Goal: Information Seeking & Learning: Learn about a topic

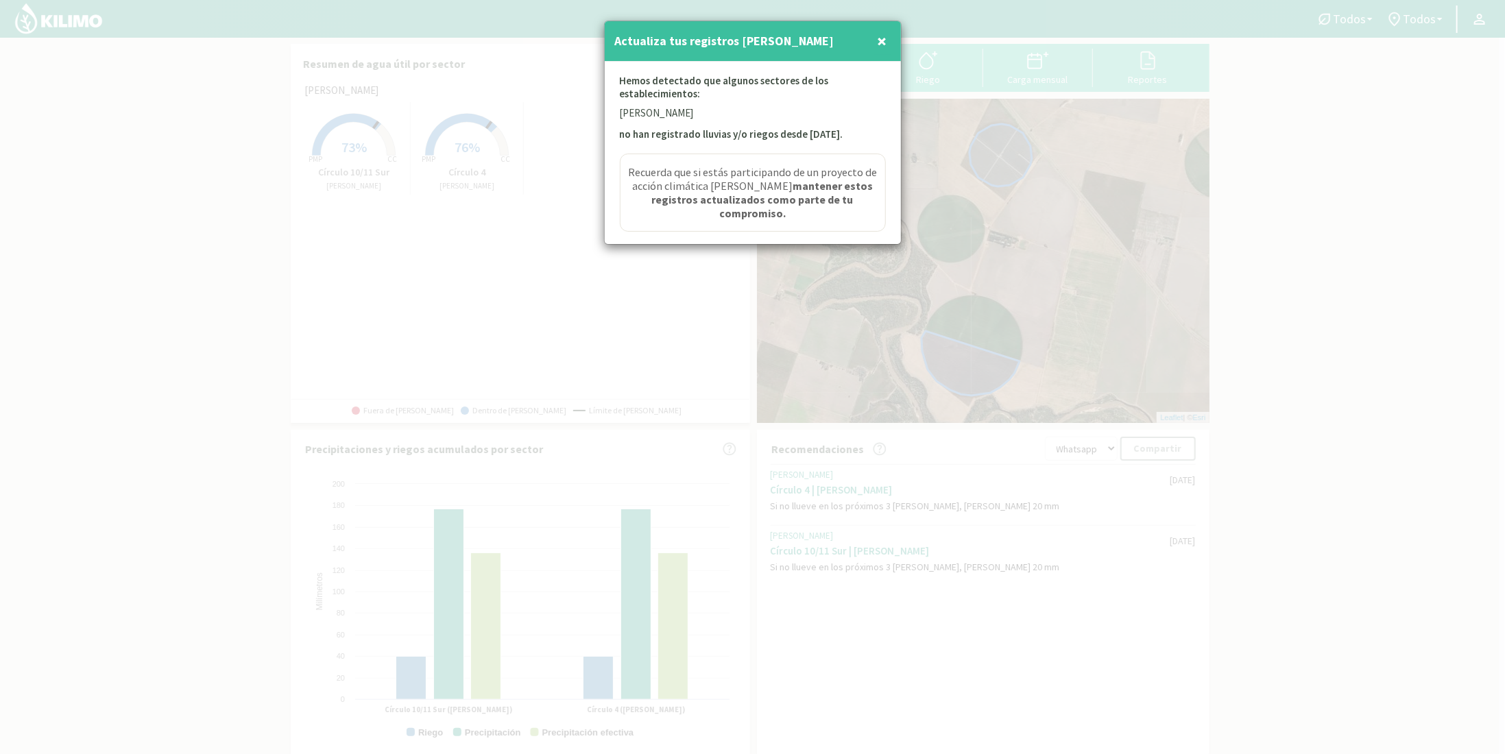
click at [877, 43] on span "×" at bounding box center [882, 40] width 10 height 23
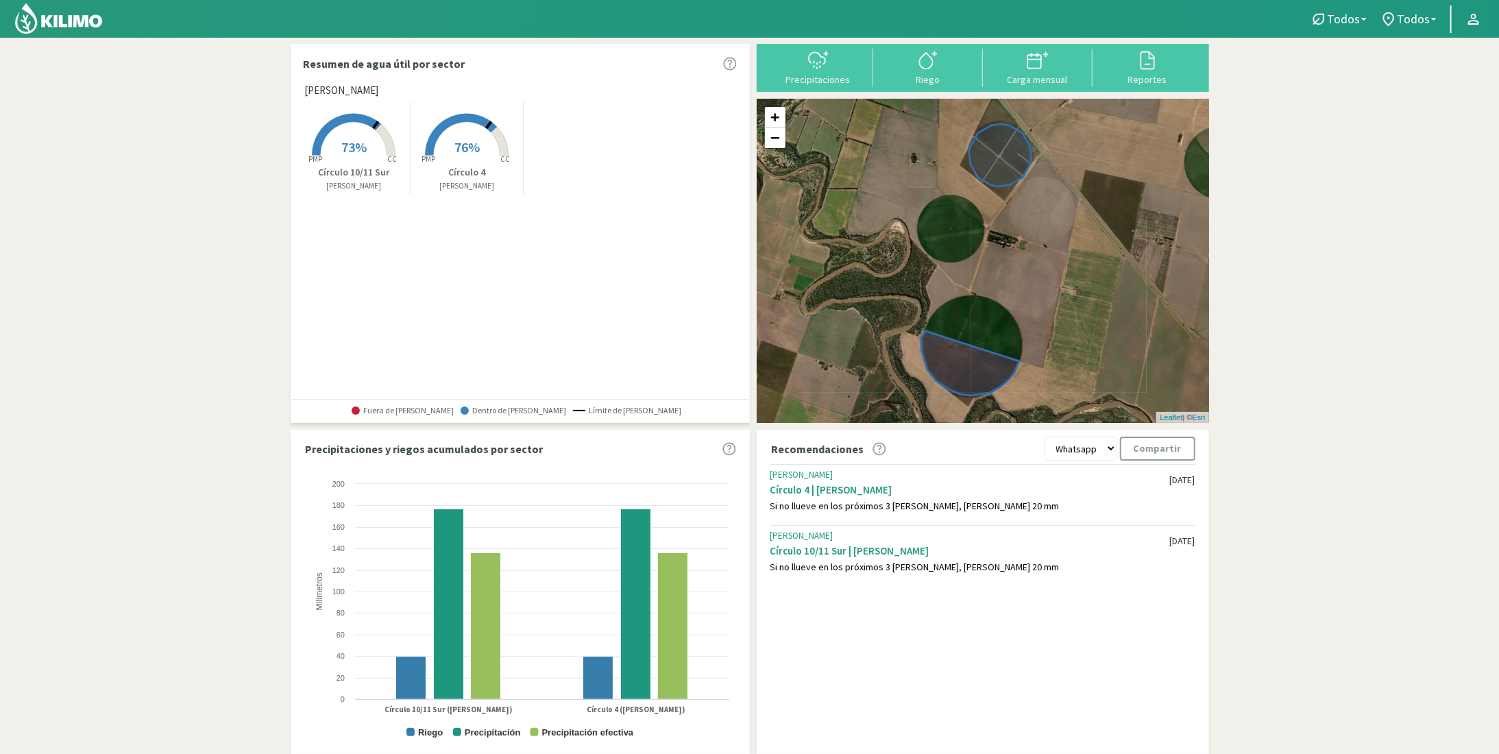
click at [359, 141] on span "73%" at bounding box center [353, 146] width 25 height 17
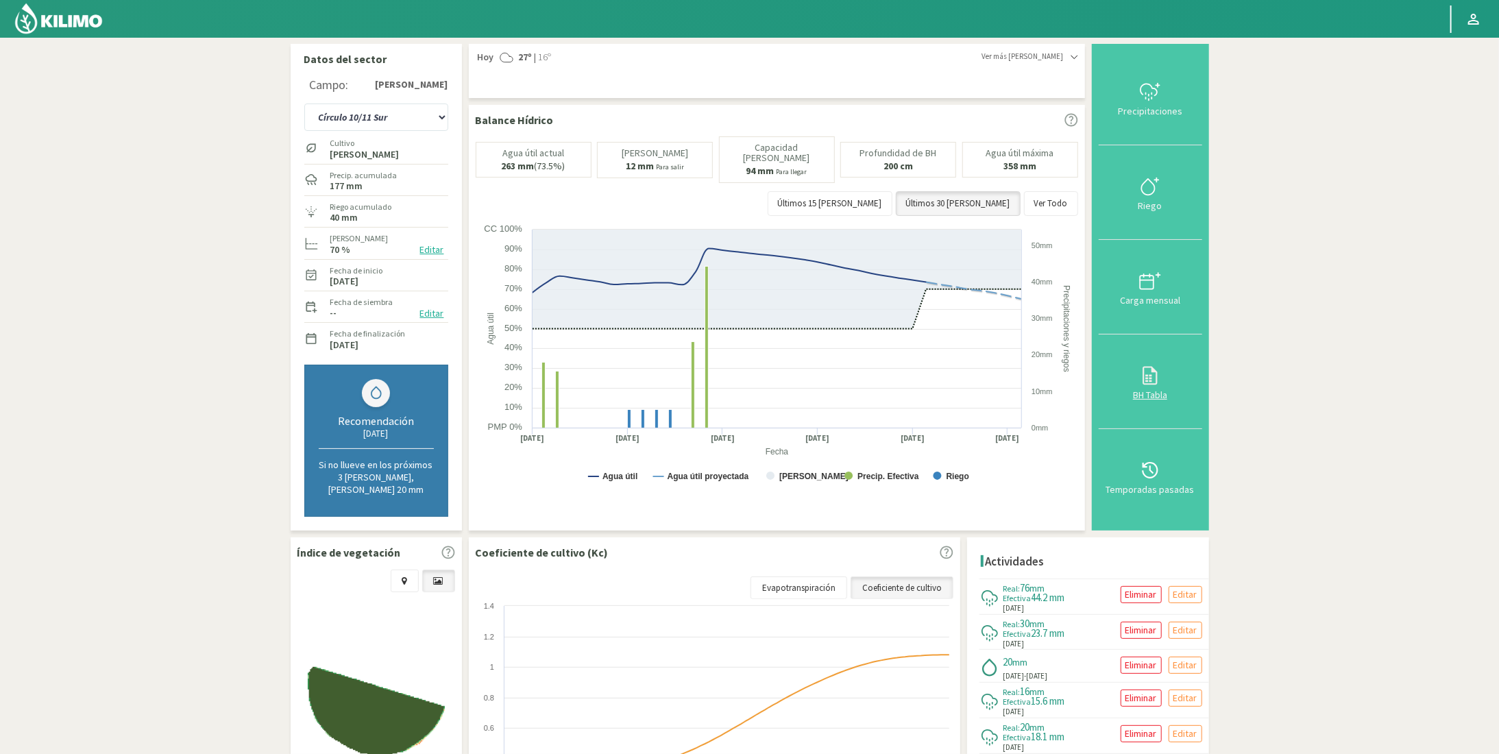
click at [1156, 372] on icon at bounding box center [1150, 376] width 22 height 22
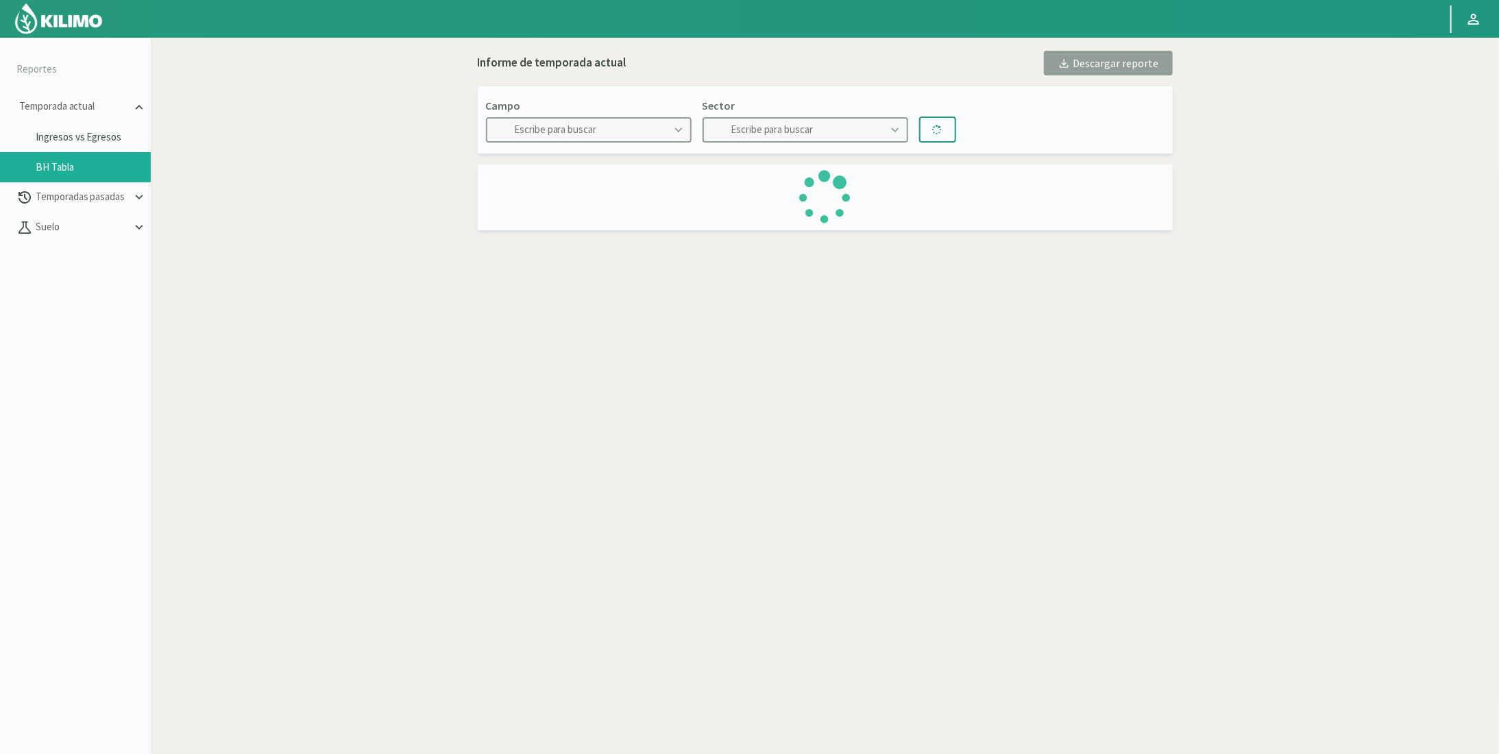
type input "[PERSON_NAME]"
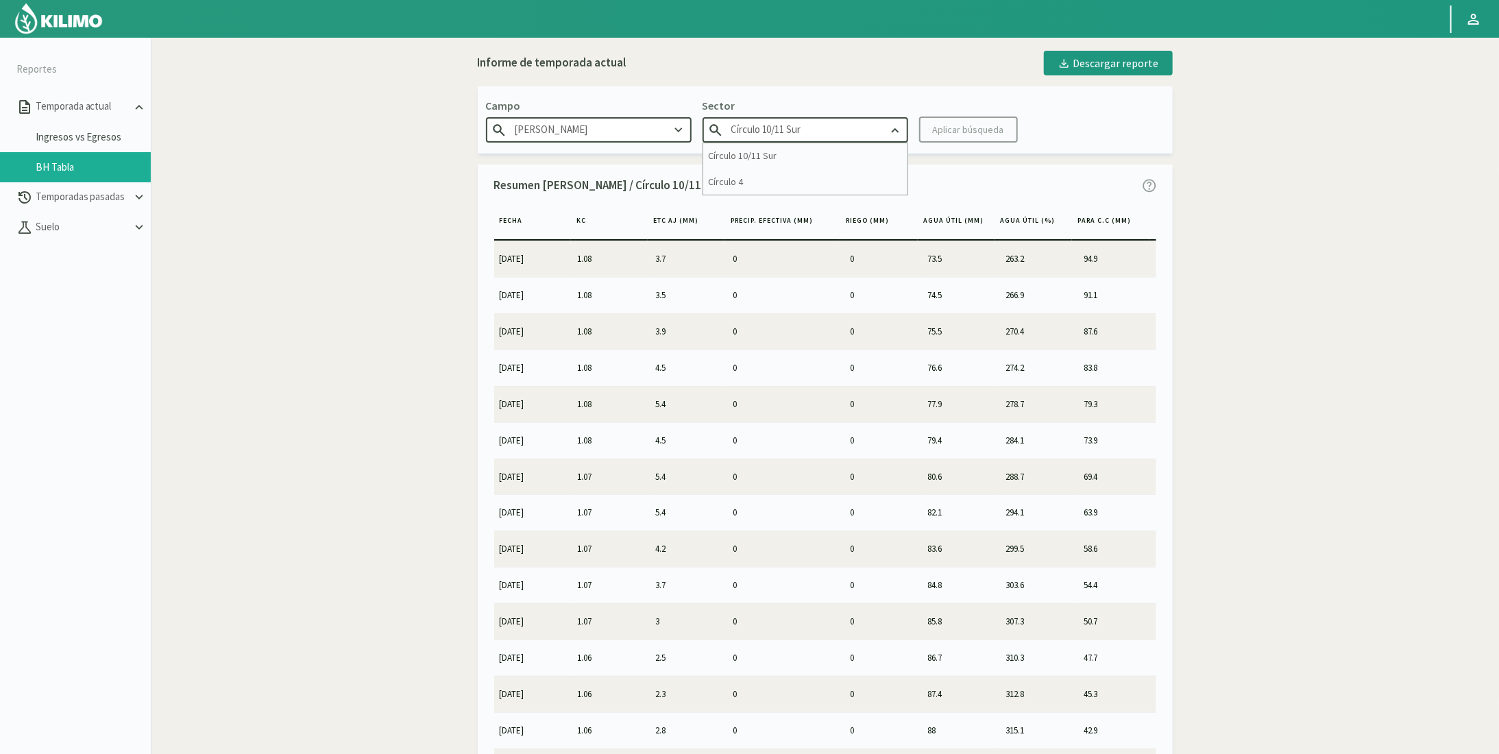
click at [741, 132] on input "Círculo 10/11 Sur" at bounding box center [806, 129] width 206 height 25
click at [747, 179] on div "Círculo 4" at bounding box center [805, 181] width 204 height 25
type input "Círculo 4"
click at [933, 132] on div "Aplicar búsqueda" at bounding box center [968, 130] width 71 height 14
click at [64, 13] on img at bounding box center [59, 18] width 90 height 33
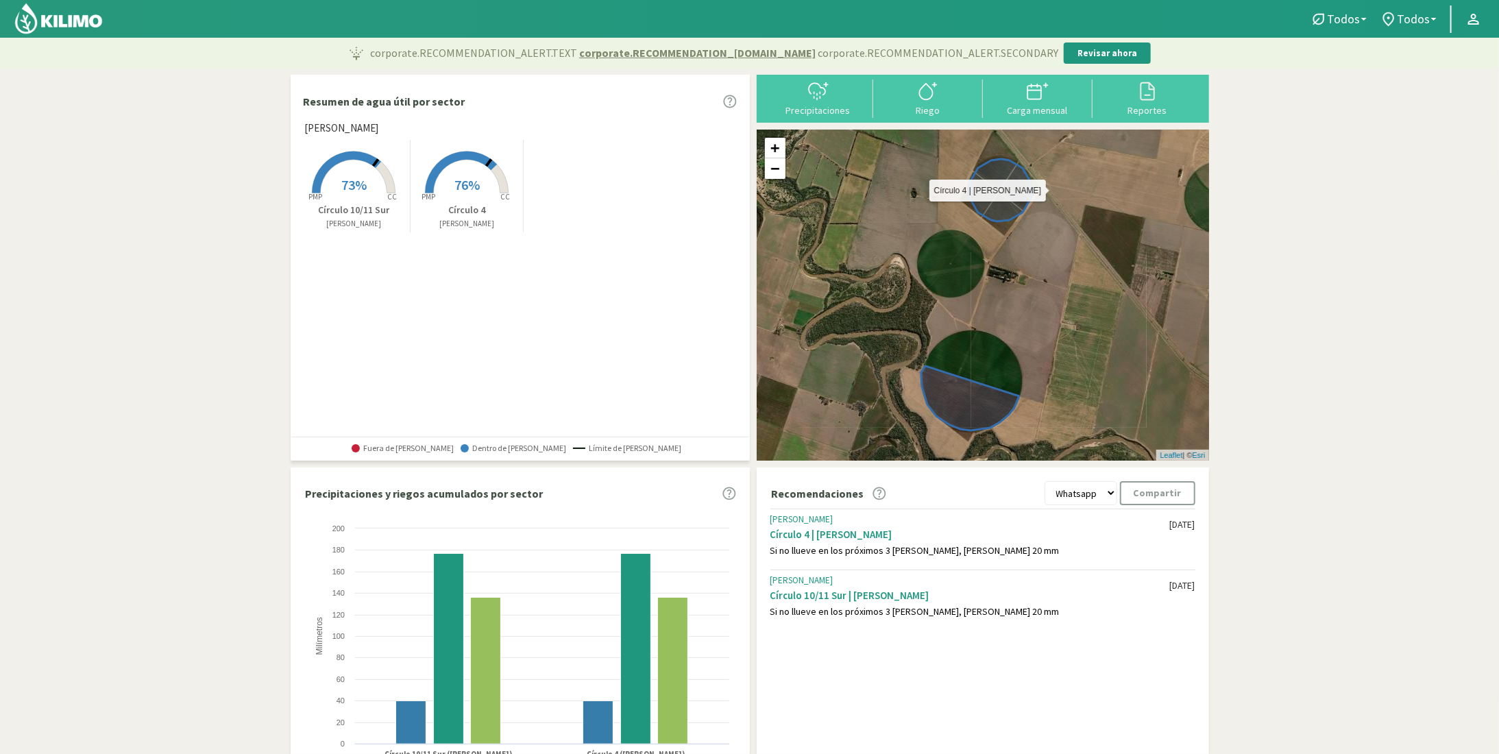
click at [1000, 201] on icon at bounding box center [1000, 190] width 62 height 62
click at [467, 189] on span "76%" at bounding box center [466, 184] width 25 height 17
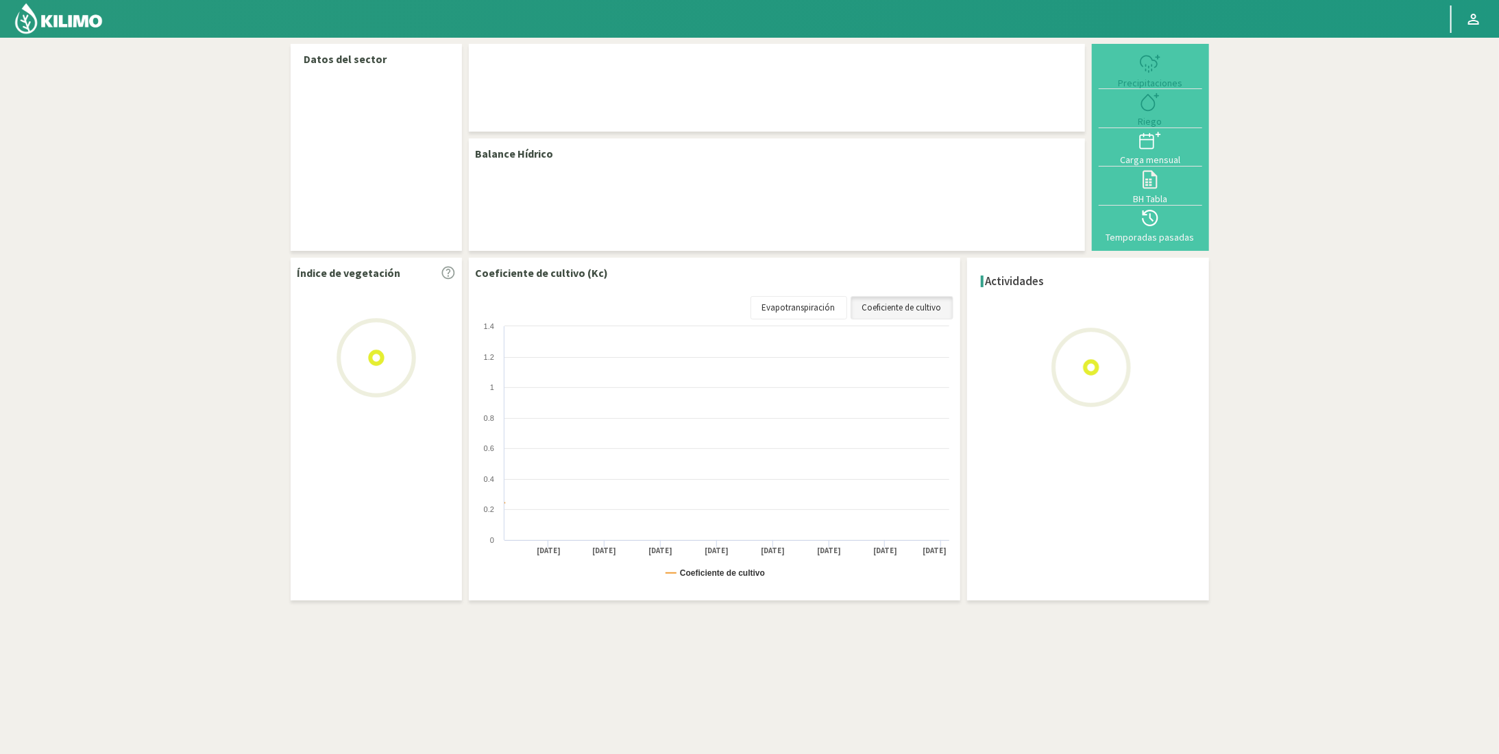
select select "1: Object"
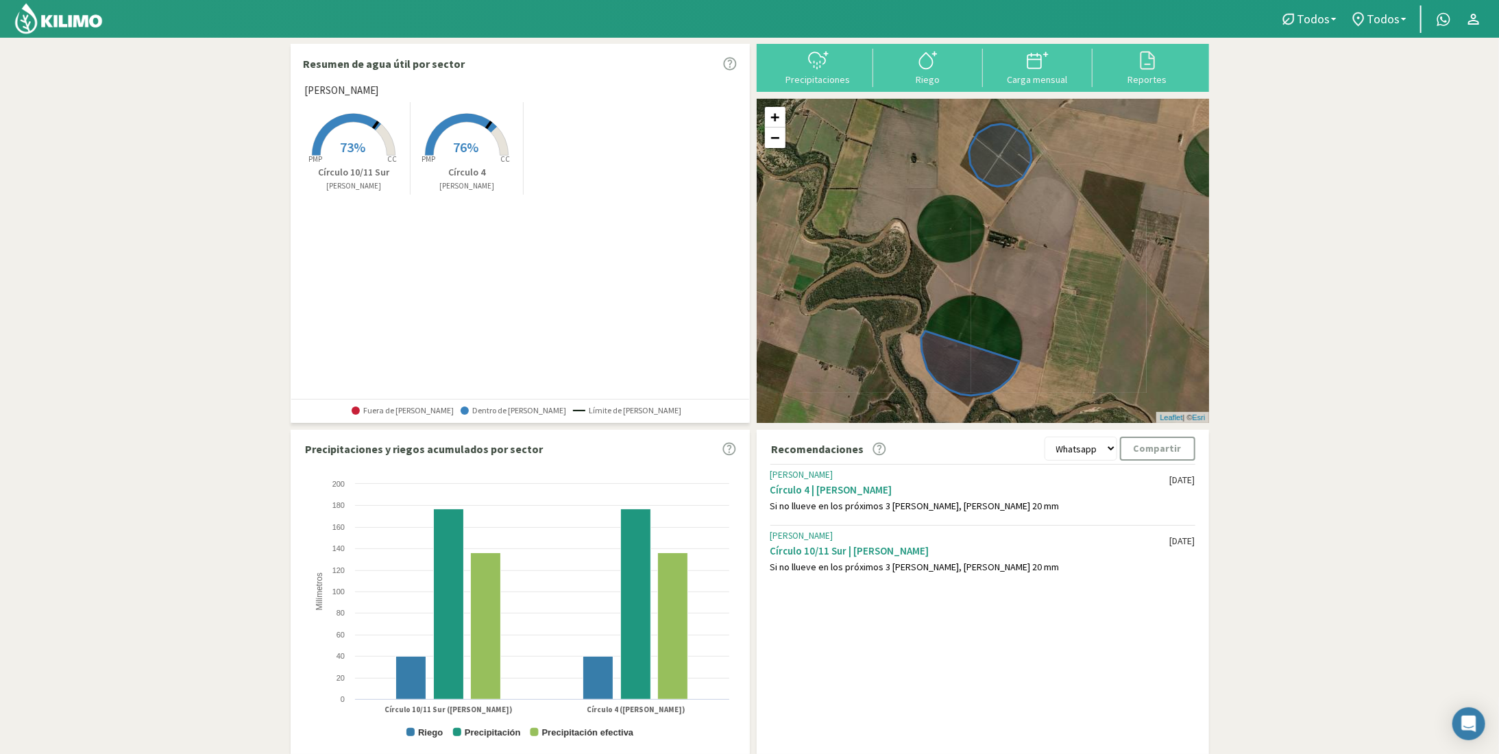
click at [342, 132] on rect at bounding box center [354, 157] width 110 height 110
